Goal: Complete application form

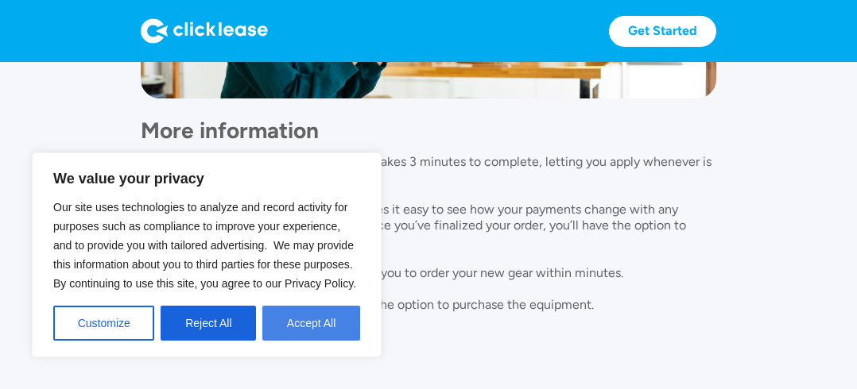
scroll to position [1452, 0]
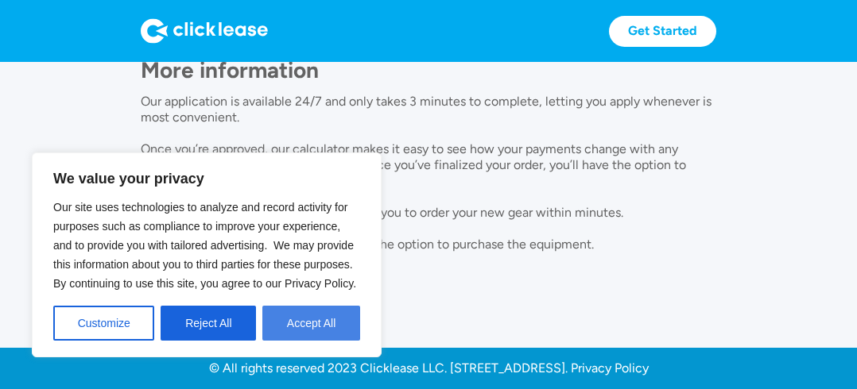
click at [285, 317] on button "Accept All" at bounding box center [311, 323] width 98 height 35
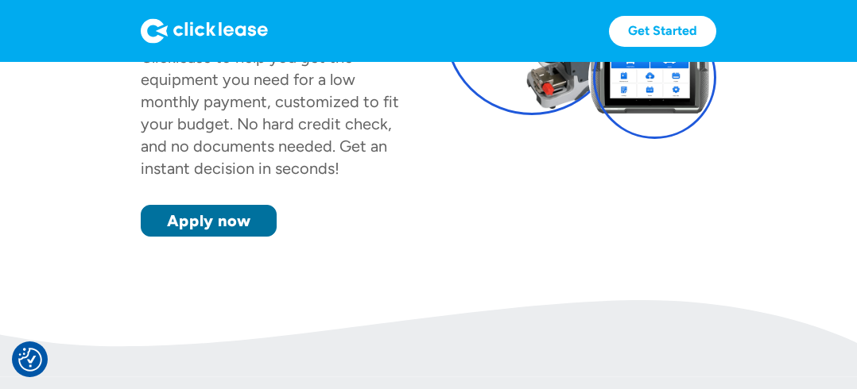
scroll to position [234, 0]
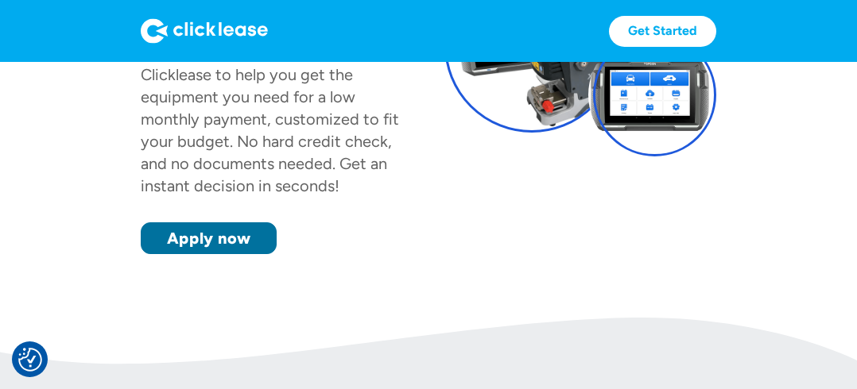
click at [250, 237] on link "Apply now" at bounding box center [209, 238] width 136 height 32
